Goal: Use online tool/utility: Utilize a website feature to perform a specific function

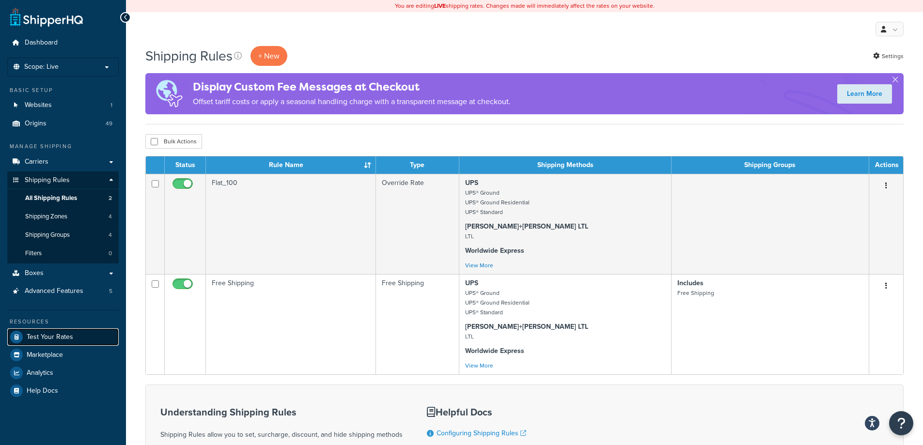
click at [63, 339] on span "Test Your Rates" at bounding box center [50, 337] width 47 height 8
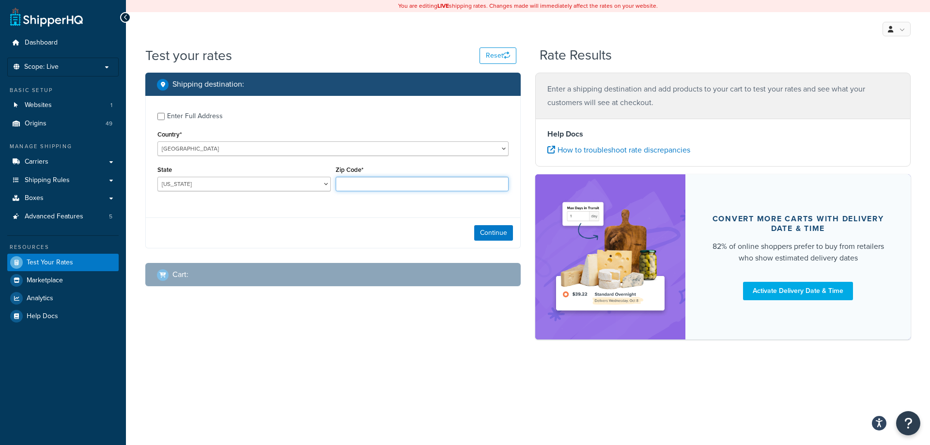
click at [340, 182] on input "Zip Code*" at bounding box center [422, 184] width 173 height 15
type input "28209"
select select "NC"
click at [488, 231] on button "Continue" at bounding box center [493, 233] width 39 height 16
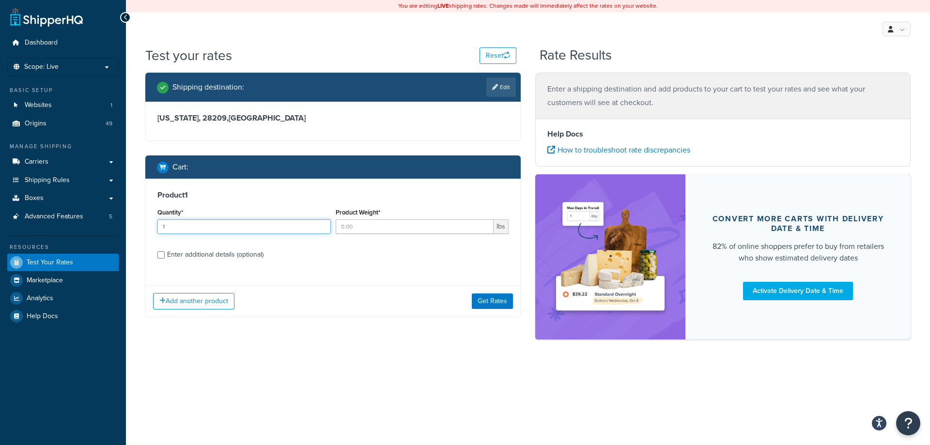
type input "1"
click at [321, 224] on input "1" at bounding box center [243, 226] width 173 height 15
click at [375, 230] on input "Product Weight*" at bounding box center [415, 226] width 158 height 15
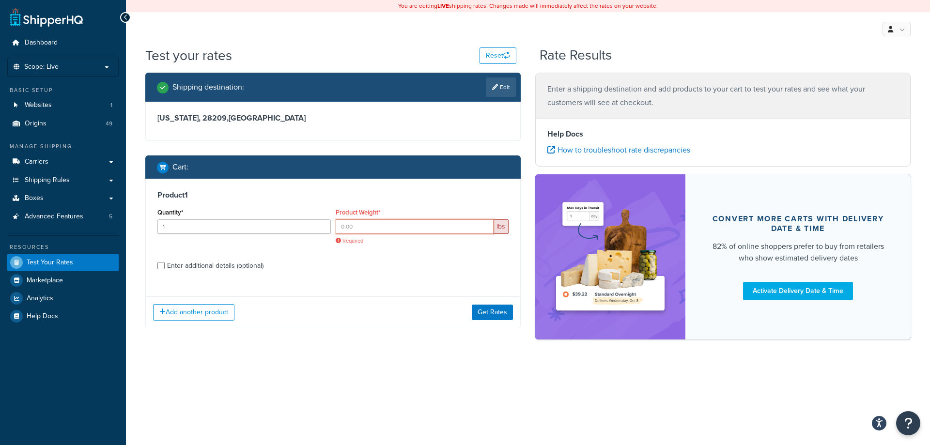
click at [457, 227] on input "Product Weight*" at bounding box center [415, 226] width 158 height 15
type input "1"
click at [484, 224] on input "1" at bounding box center [415, 226] width 158 height 15
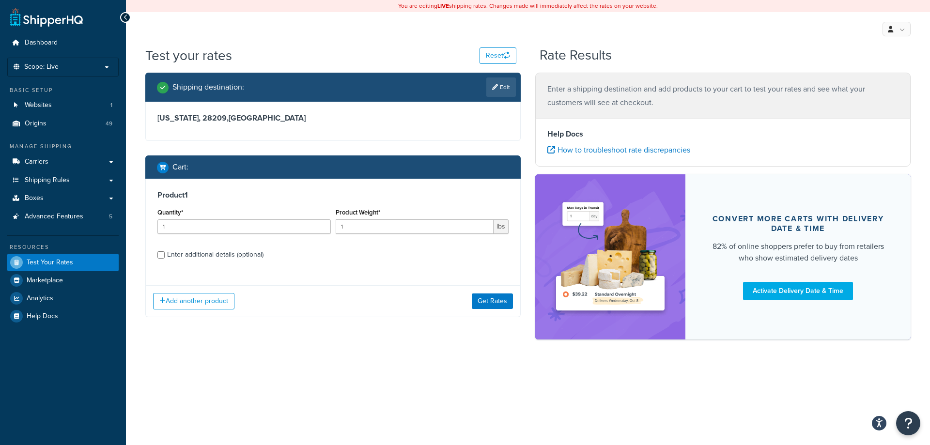
click at [401, 244] on div "Product 1 Quantity* 1 Product Weight* 1 lbs Enter additional details (optional)" at bounding box center [333, 228] width 374 height 99
click at [251, 252] on div "Enter additional details (optional)" at bounding box center [215, 255] width 96 height 14
click at [165, 252] on input "Enter additional details (optional)" at bounding box center [160, 254] width 7 height 7
checkbox input "true"
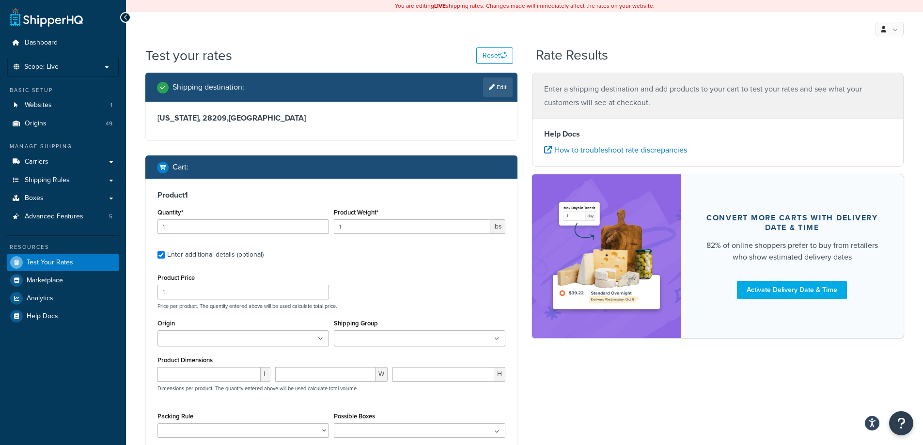
click at [322, 338] on icon at bounding box center [320, 339] width 5 height 6
click at [272, 333] on ul at bounding box center [242, 338] width 171 height 16
click at [255, 341] on ul at bounding box center [242, 338] width 171 height 16
drag, startPoint x: 252, startPoint y: 342, endPoint x: 245, endPoint y: 342, distance: 7.3
click at [251, 342] on ul at bounding box center [242, 338] width 171 height 16
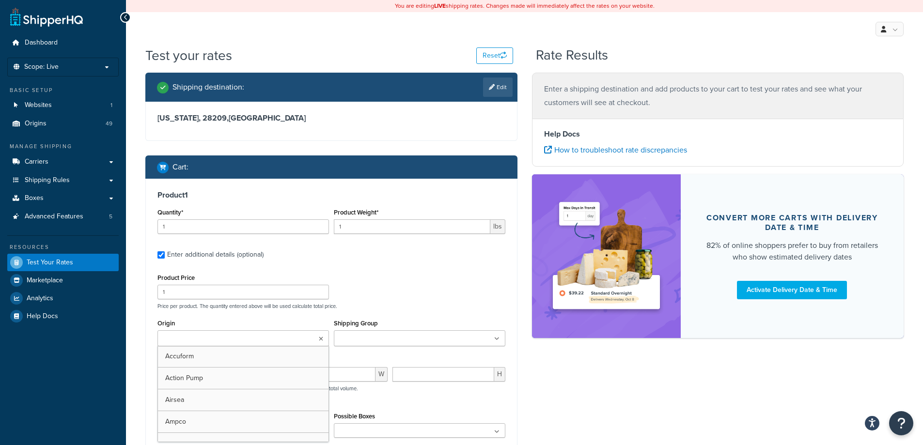
click at [178, 333] on ul at bounding box center [242, 338] width 171 height 16
click at [172, 341] on input "Origin" at bounding box center [203, 339] width 86 height 11
drag, startPoint x: 216, startPoint y: 309, endPoint x: 204, endPoint y: 323, distance: 18.5
click at [216, 310] on p "Price per product. The quantity entered above will be used calculate total pric…" at bounding box center [331, 306] width 353 height 7
click at [186, 343] on input "Origin" at bounding box center [203, 339] width 86 height 11
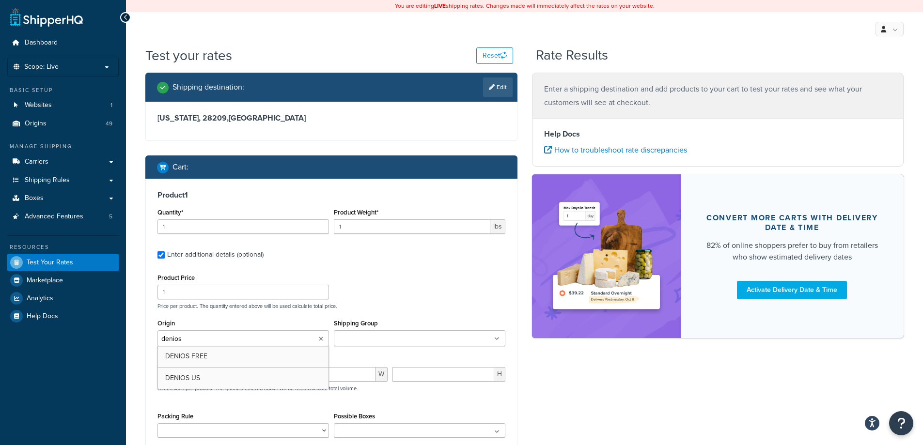
type input "denios"
drag, startPoint x: 247, startPoint y: 315, endPoint x: 347, endPoint y: 312, distance: 100.3
click at [260, 315] on div "Product Price 1 Price per product. The quantity entered above will be used calc…" at bounding box center [331, 373] width 348 height 205
click at [374, 337] on input "Shipping Group" at bounding box center [380, 339] width 86 height 11
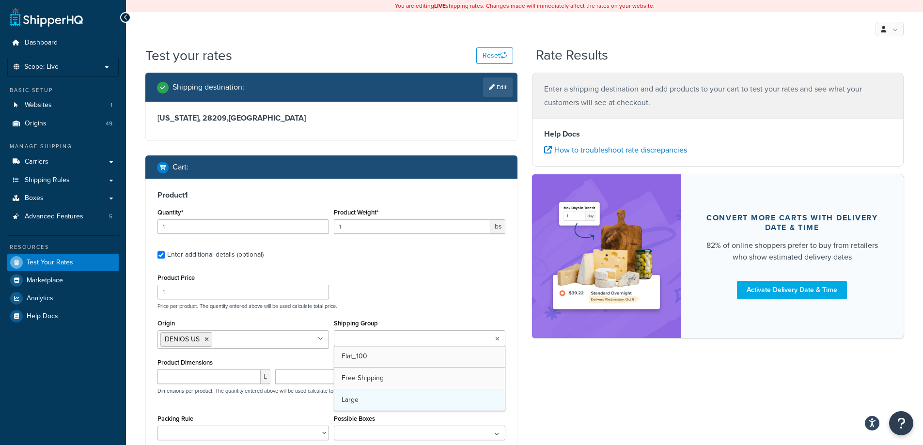
drag, startPoint x: 372, startPoint y: 380, endPoint x: 373, endPoint y: 371, distance: 9.8
click at [391, 294] on div "Product Price 1 Price per product. The quantity entered above will be used calc…" at bounding box center [331, 290] width 353 height 38
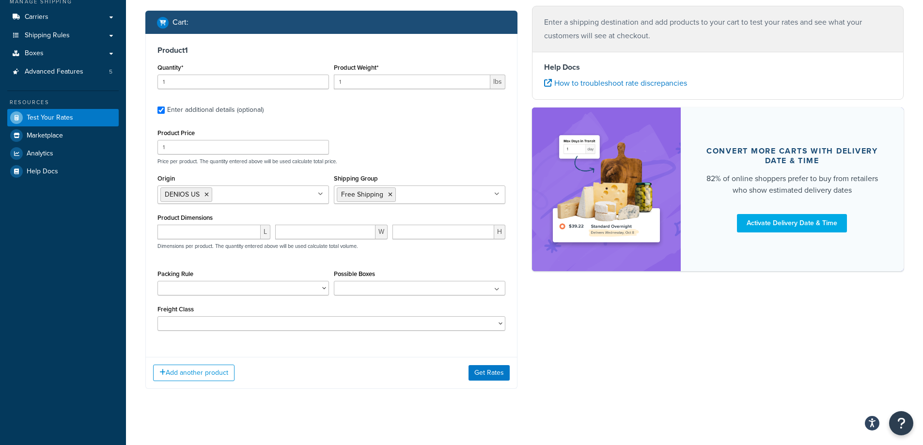
scroll to position [145, 0]
click at [380, 87] on input "1" at bounding box center [412, 81] width 156 height 15
click at [380, 88] on input "1" at bounding box center [412, 81] width 156 height 15
type input "25"
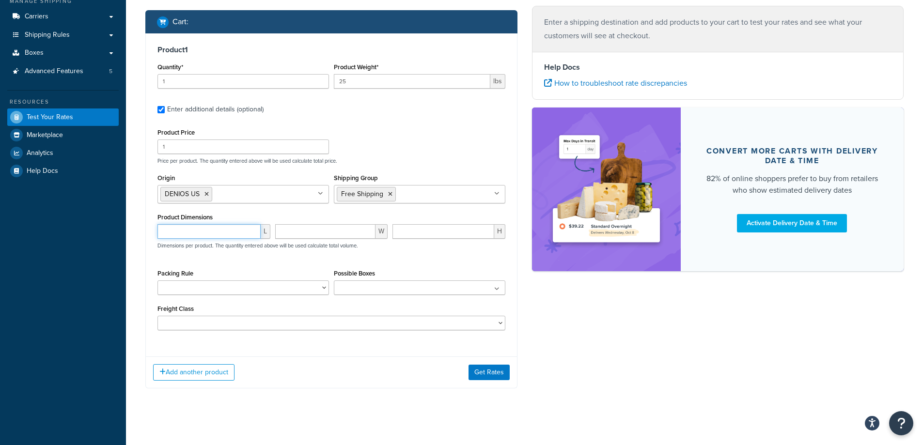
click at [232, 232] on input "number" at bounding box center [208, 231] width 103 height 15
type input "55"
type input "50"
type input "11"
click at [472, 374] on button "Get Rates" at bounding box center [488, 373] width 41 height 16
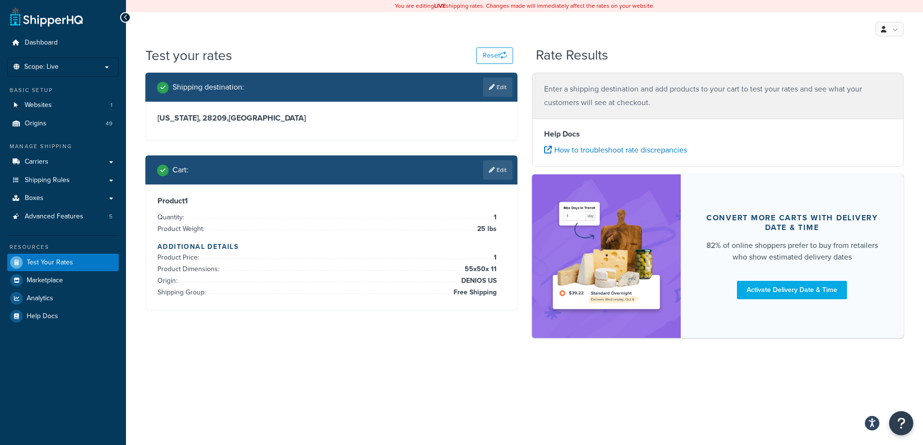
scroll to position [0, 0]
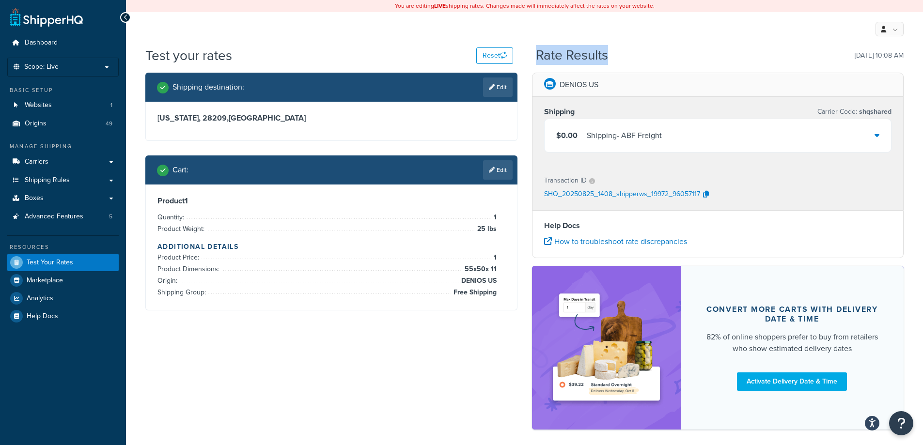
drag, startPoint x: 536, startPoint y: 57, endPoint x: 627, endPoint y: 51, distance: 90.8
click at [613, 51] on div "Rate Results 08/25/2025, 10:08 AM" at bounding box center [720, 55] width 368 height 15
click at [638, 54] on div "Rate Results 08/25/2025, 10:08 AM" at bounding box center [720, 55] width 368 height 15
